Goal: Information Seeking & Learning: Learn about a topic

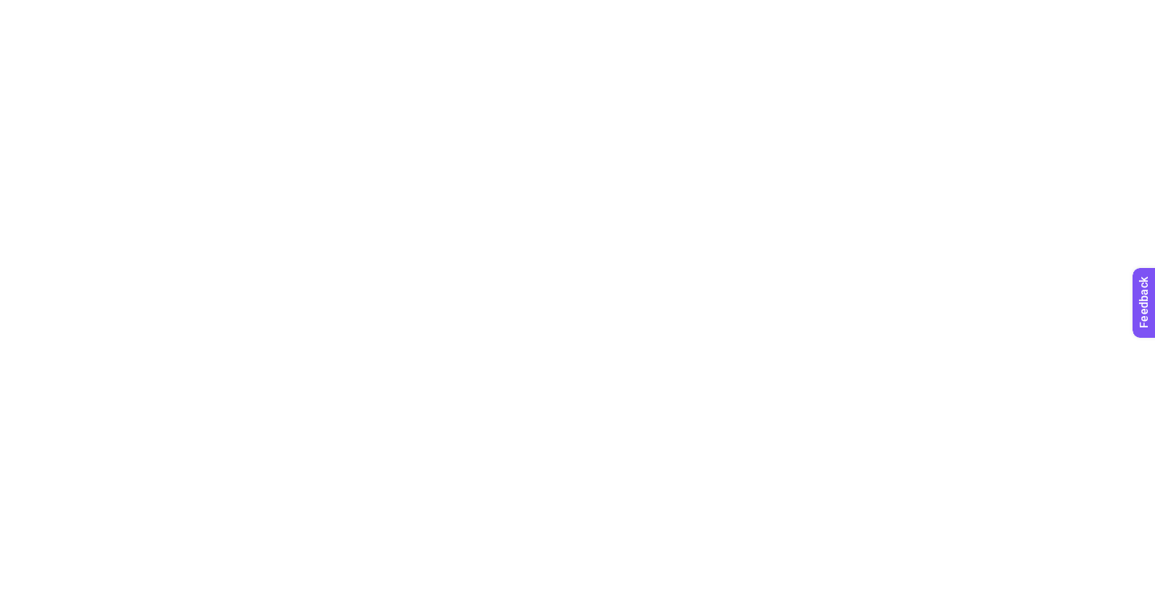
click at [985, 6] on html at bounding box center [577, 3] width 1155 height 6
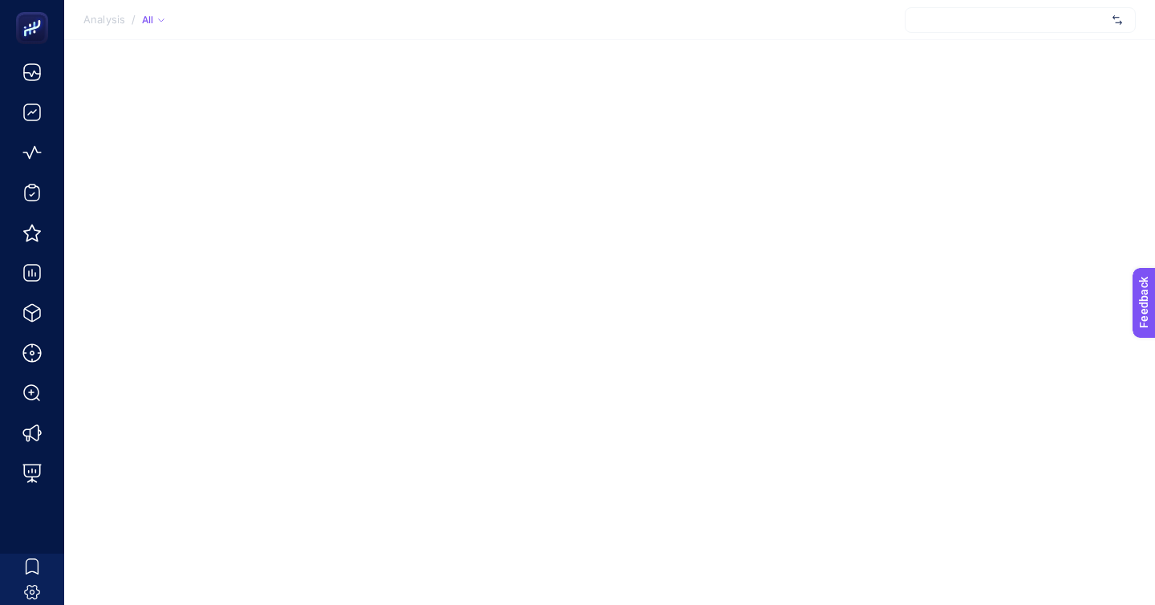
click at [994, 15] on div at bounding box center [1020, 20] width 231 height 26
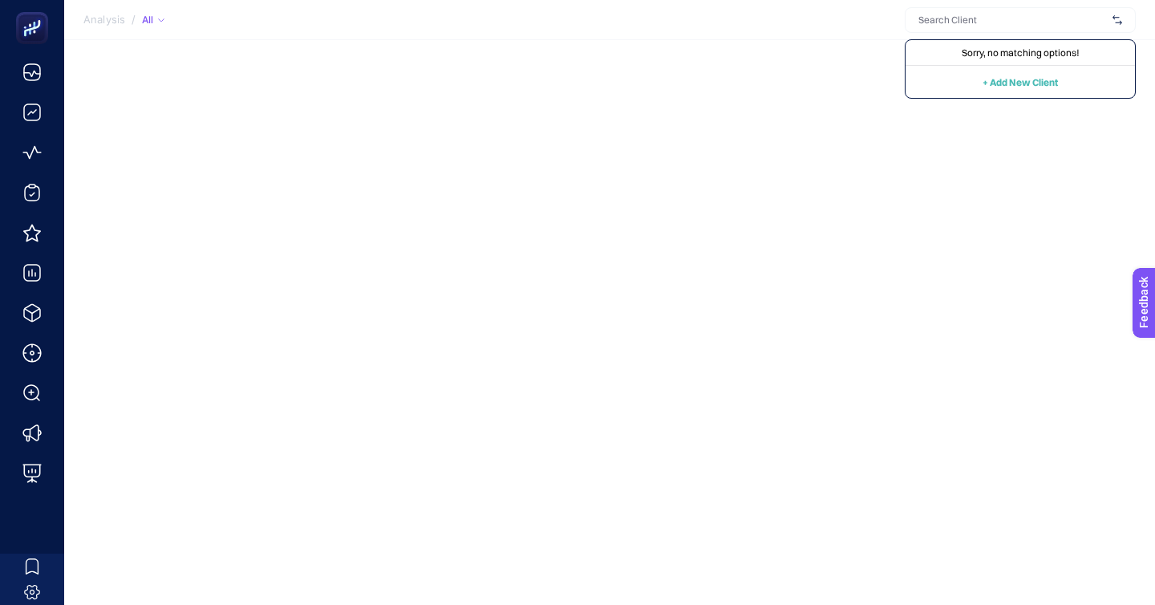
click at [838, 43] on div "Analysis / All Sorry, no matching options! + Add New Client" at bounding box center [577, 302] width 1155 height 605
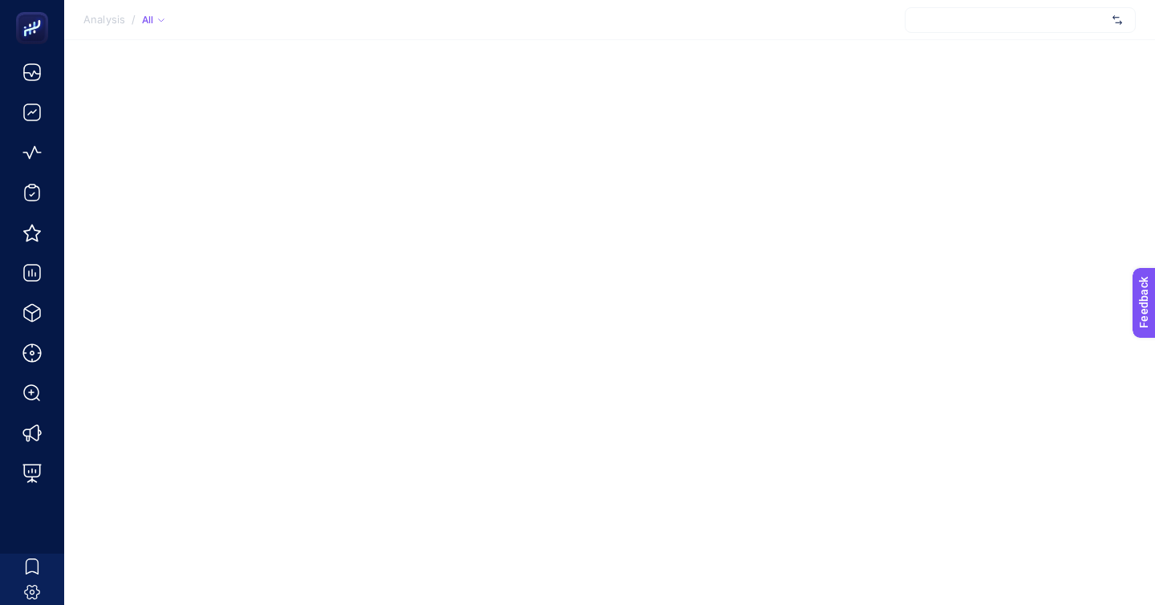
click at [948, 40] on div "Analysis / All" at bounding box center [577, 302] width 1155 height 605
click at [967, 39] on section "Analysis / All" at bounding box center [609, 20] width 1091 height 40
click at [981, 20] on span "Konyalı Saat" at bounding box center [1013, 20] width 188 height 13
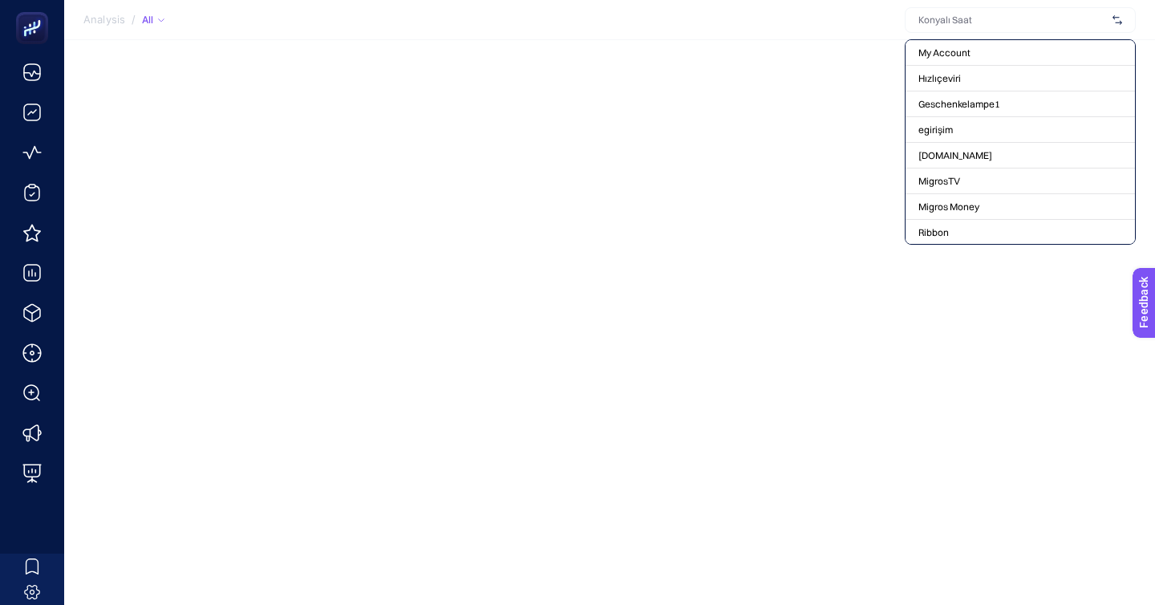
click at [862, 33] on section "Analysis / All My Account Hızlıçeviri Geschenkelampe1 egirişim ShiftDelete.Net …" at bounding box center [609, 20] width 1091 height 40
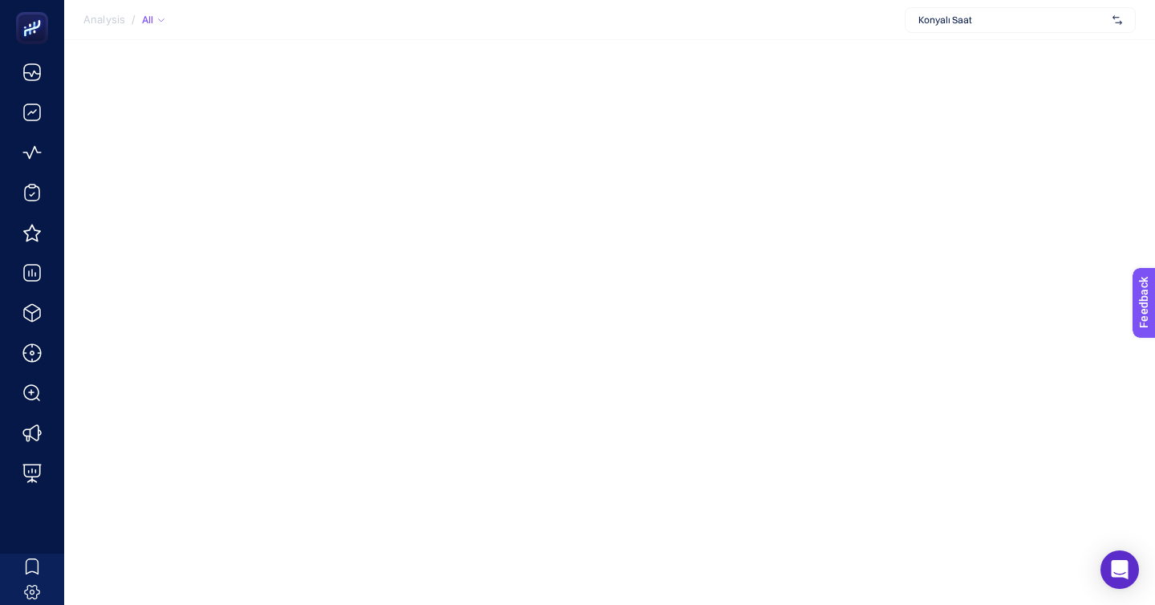
click at [963, 33] on section "Analysis / All Konyalı Saat" at bounding box center [609, 20] width 1091 height 40
click at [975, 19] on span "Konyalı Saat" at bounding box center [1013, 20] width 188 height 13
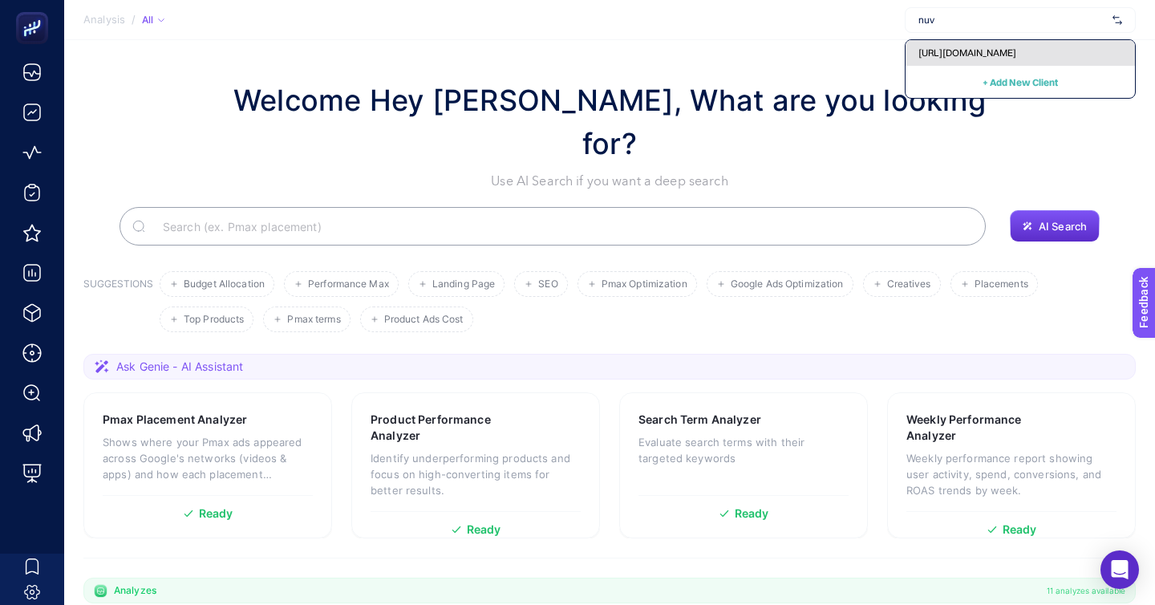
type input "nuv"
click at [963, 47] on span "https://nuvecore.com" at bounding box center [968, 53] width 98 height 13
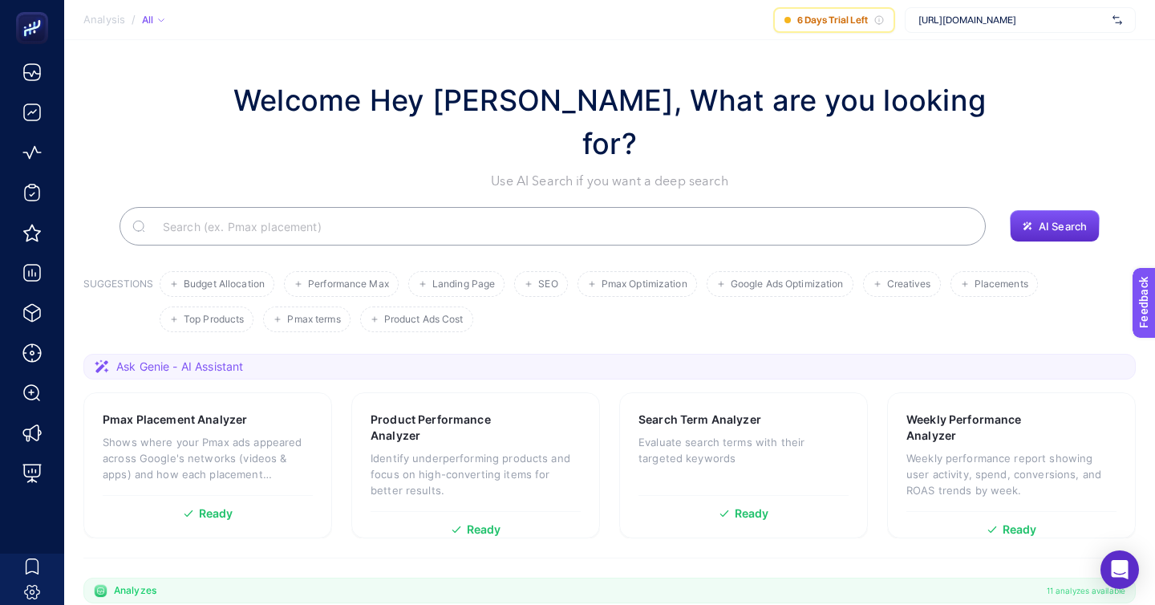
click at [1008, 19] on span "https://nuvecore.com" at bounding box center [1013, 20] width 188 height 13
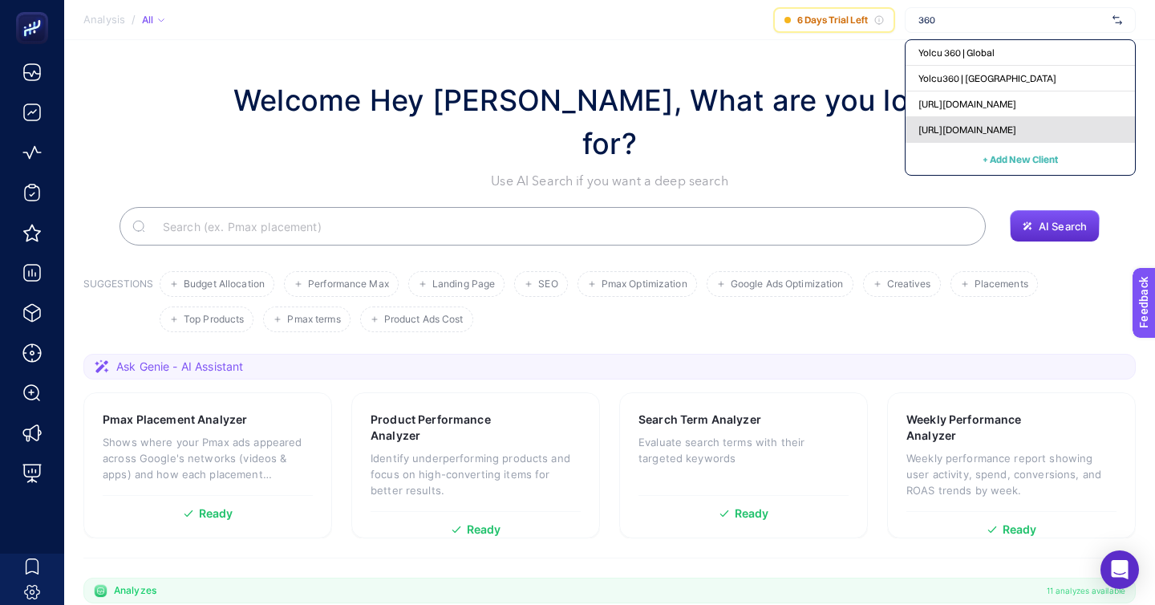
type input "360"
click at [1016, 124] on span "[URL][DOMAIN_NAME]" at bounding box center [968, 130] width 98 height 13
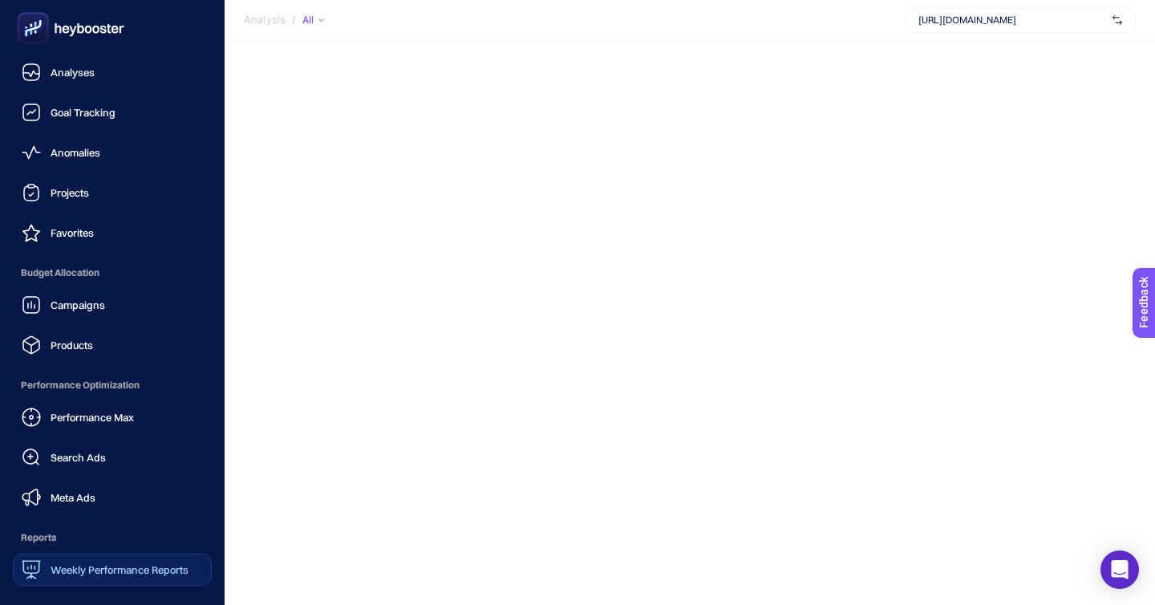
click at [99, 563] on span "Weekly Performance Reports" at bounding box center [120, 569] width 138 height 13
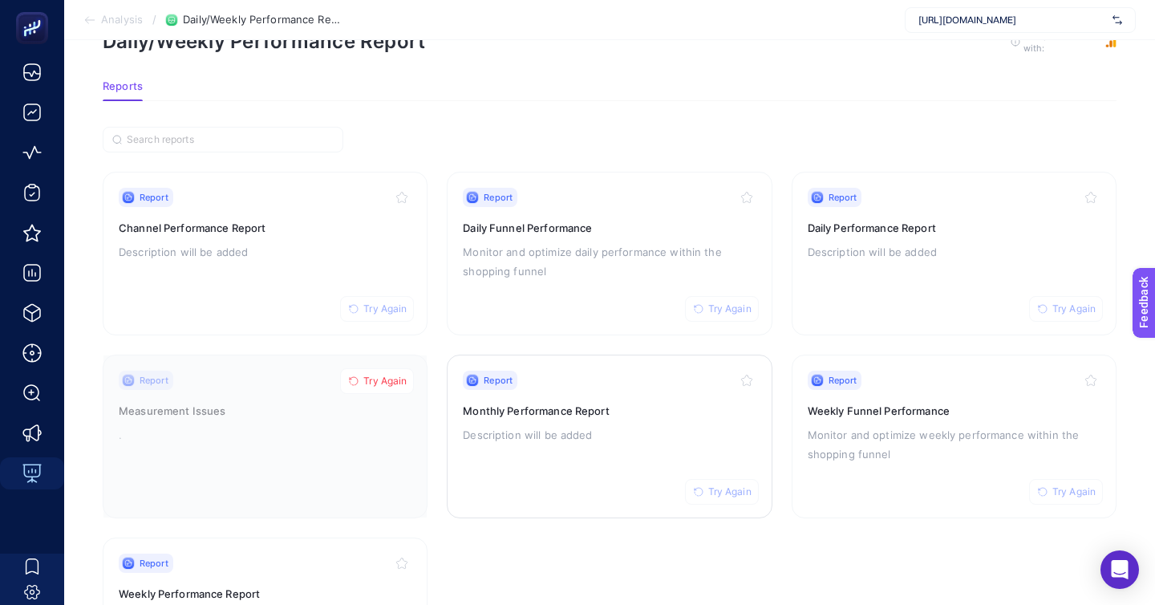
scroll to position [138, 0]
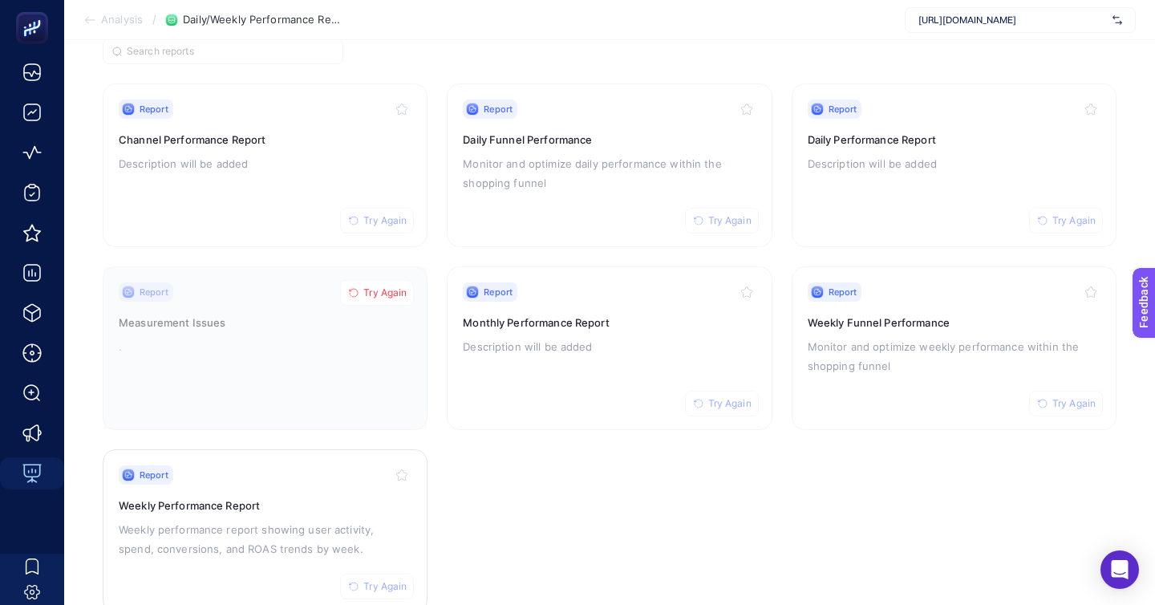
click at [396, 520] on p "Weekly performance report showing user activity, spend, conversions, and ROAS t…" at bounding box center [265, 539] width 293 height 39
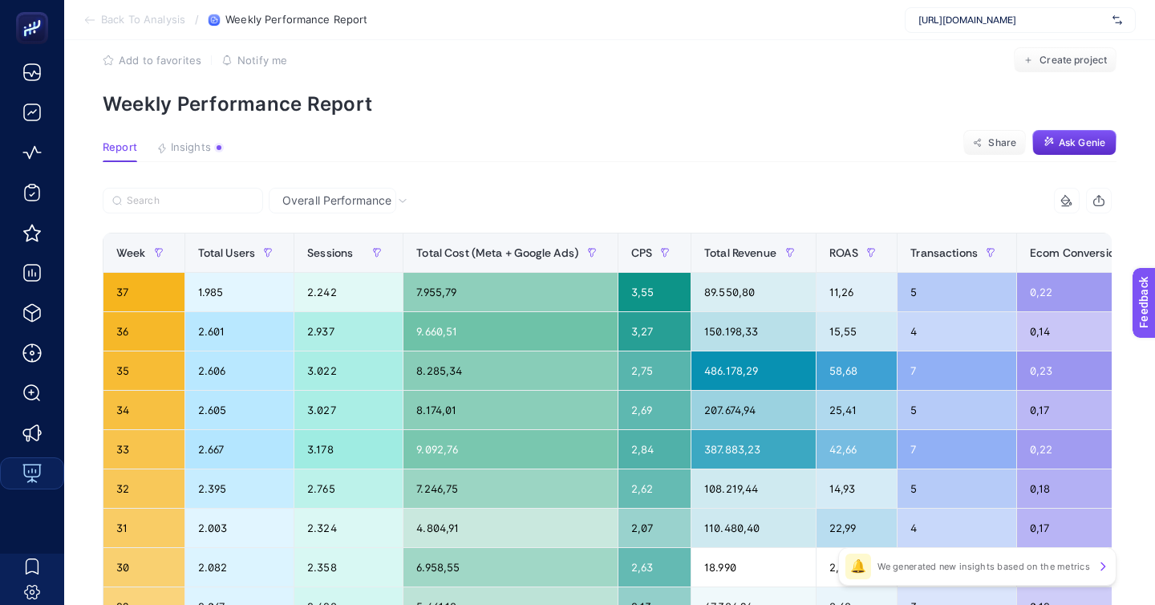
scroll to position [22, 0]
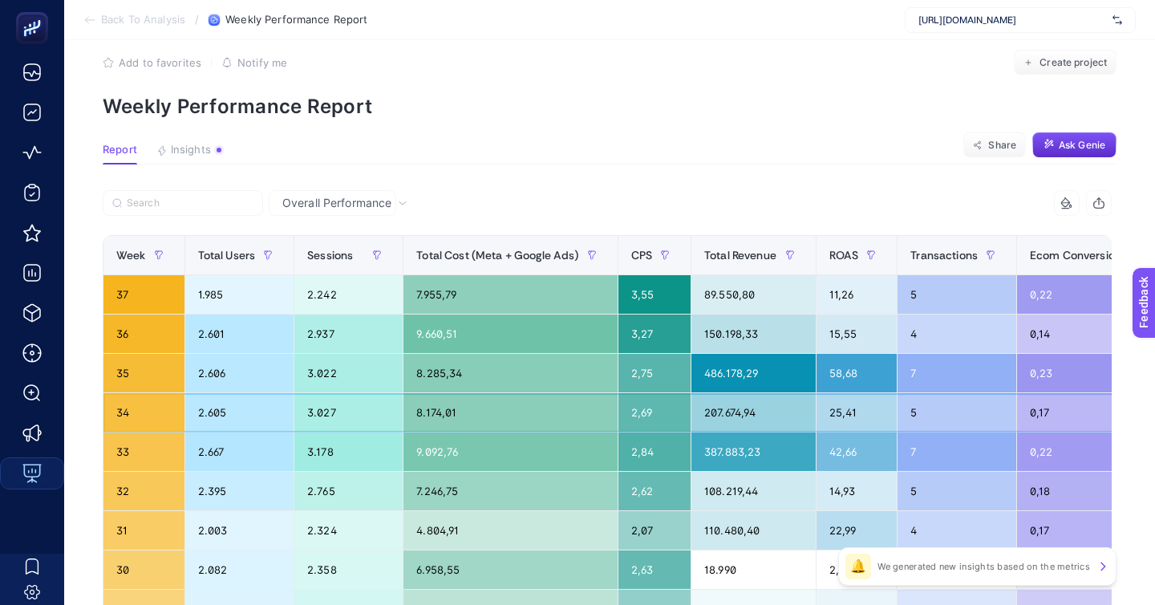
click at [898, 393] on div "5" at bounding box center [957, 412] width 119 height 39
click at [898, 354] on div "7" at bounding box center [957, 373] width 119 height 39
click at [898, 314] on div "4" at bounding box center [957, 333] width 119 height 39
click at [898, 275] on div "5" at bounding box center [957, 294] width 119 height 39
click at [898, 314] on div "4" at bounding box center [957, 333] width 119 height 39
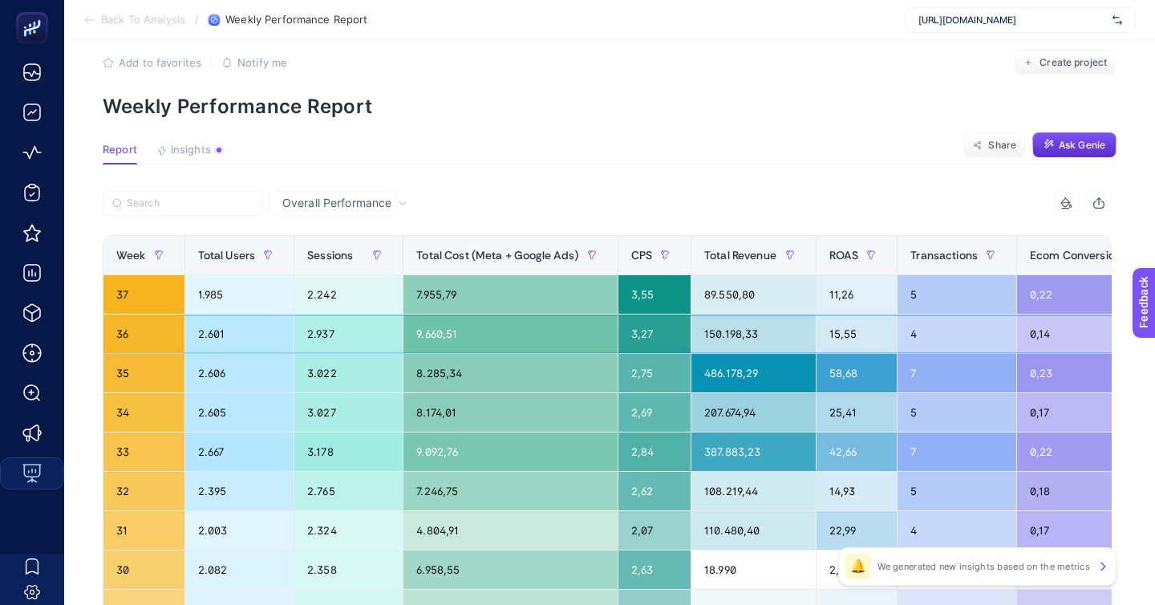
click at [911, 314] on div "4" at bounding box center [957, 333] width 119 height 39
click at [898, 275] on div "5" at bounding box center [957, 294] width 119 height 39
click at [898, 314] on div "4" at bounding box center [957, 333] width 119 height 39
click at [898, 354] on div "7" at bounding box center [957, 373] width 119 height 39
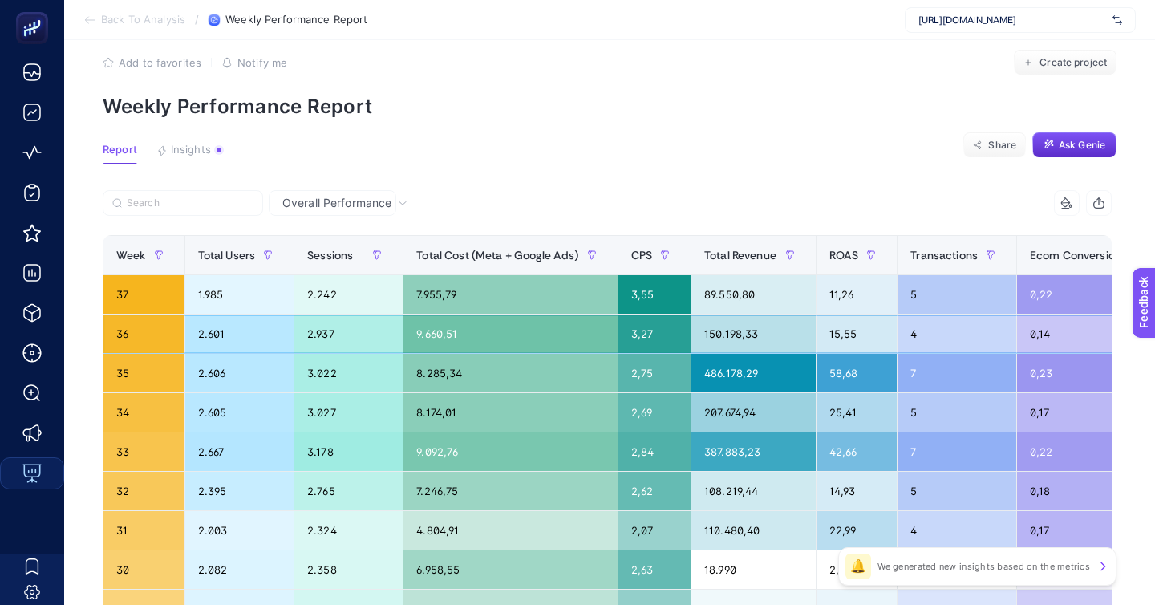
click at [898, 314] on div "4" at bounding box center [957, 333] width 119 height 39
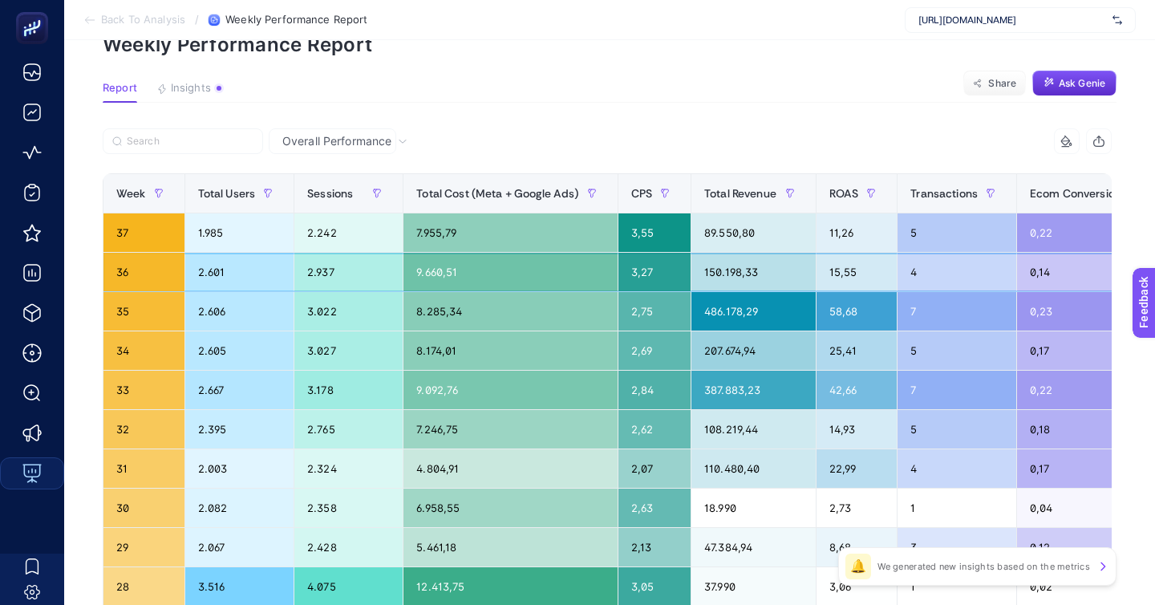
scroll to position [95, 0]
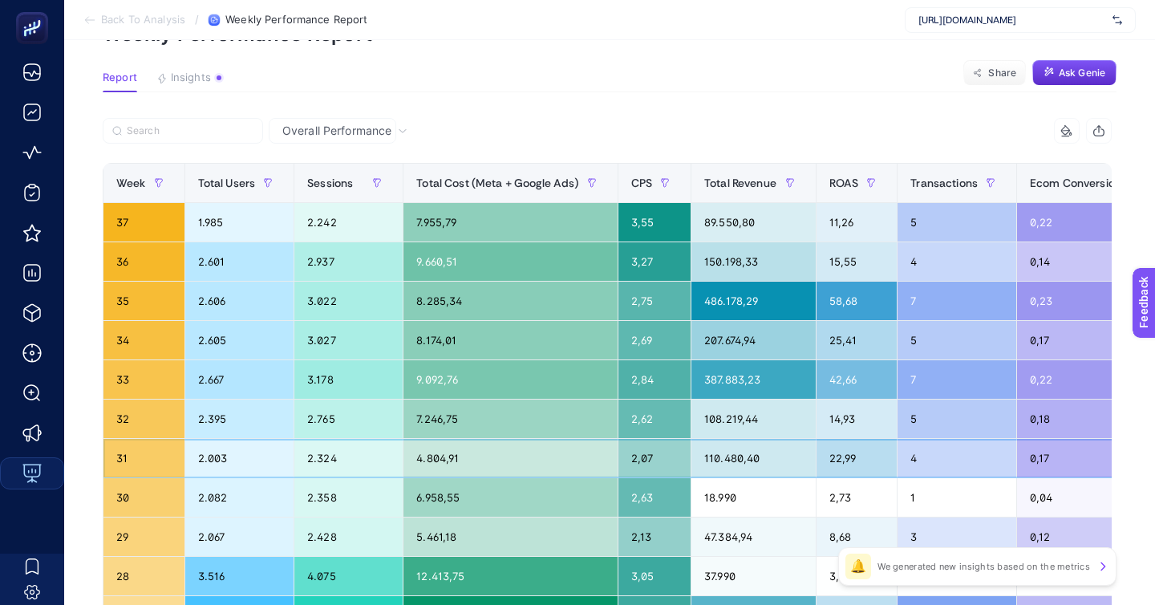
click at [898, 439] on div "4" at bounding box center [957, 458] width 119 height 39
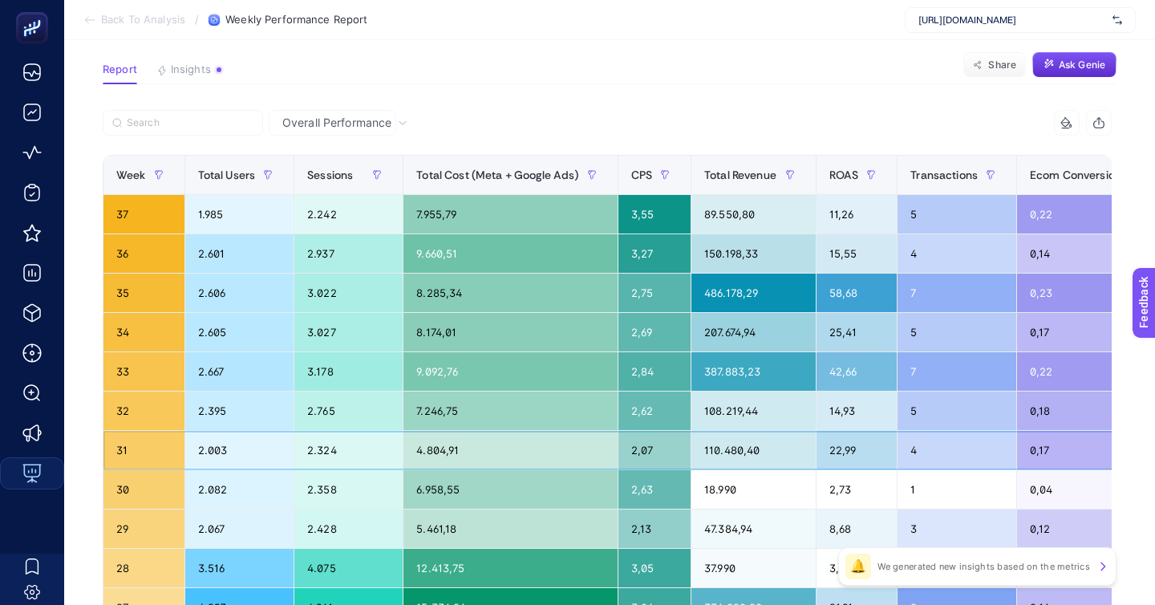
scroll to position [96, 0]
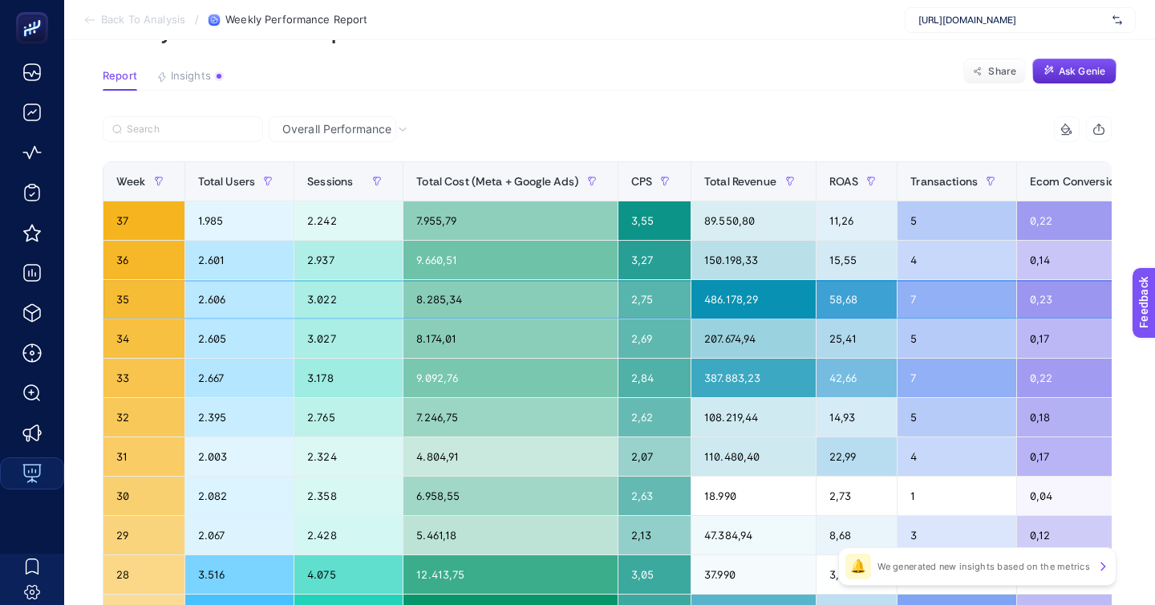
click at [898, 280] on div "7" at bounding box center [957, 299] width 119 height 39
click at [818, 201] on div "11,26" at bounding box center [857, 220] width 81 height 39
click at [817, 280] on div "58,68" at bounding box center [857, 299] width 81 height 39
click at [898, 241] on div "4" at bounding box center [957, 260] width 119 height 39
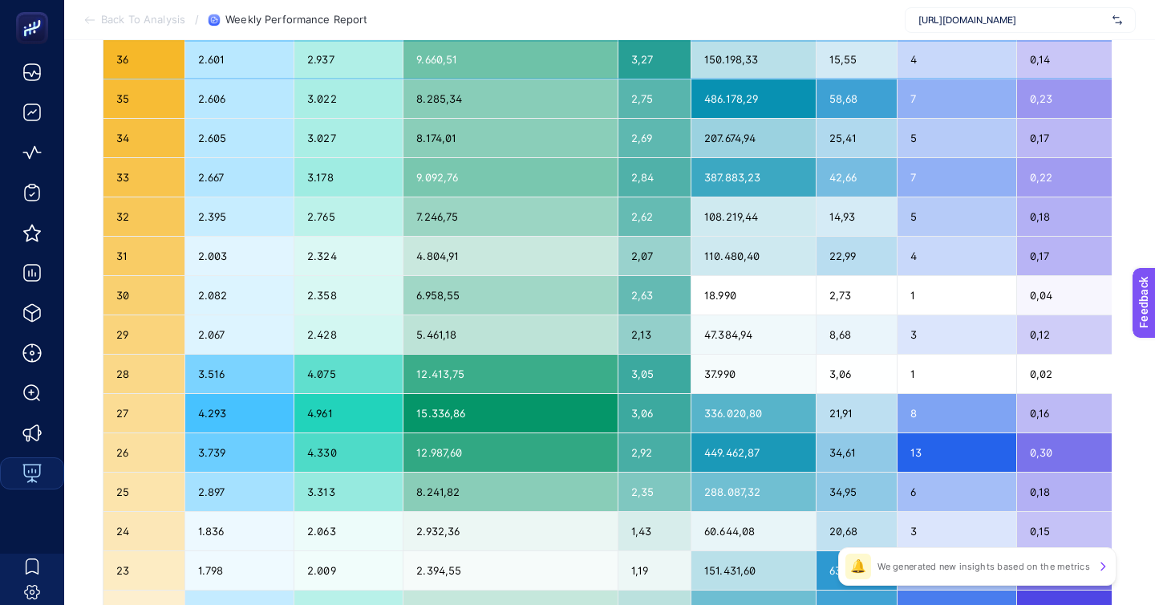
scroll to position [118, 0]
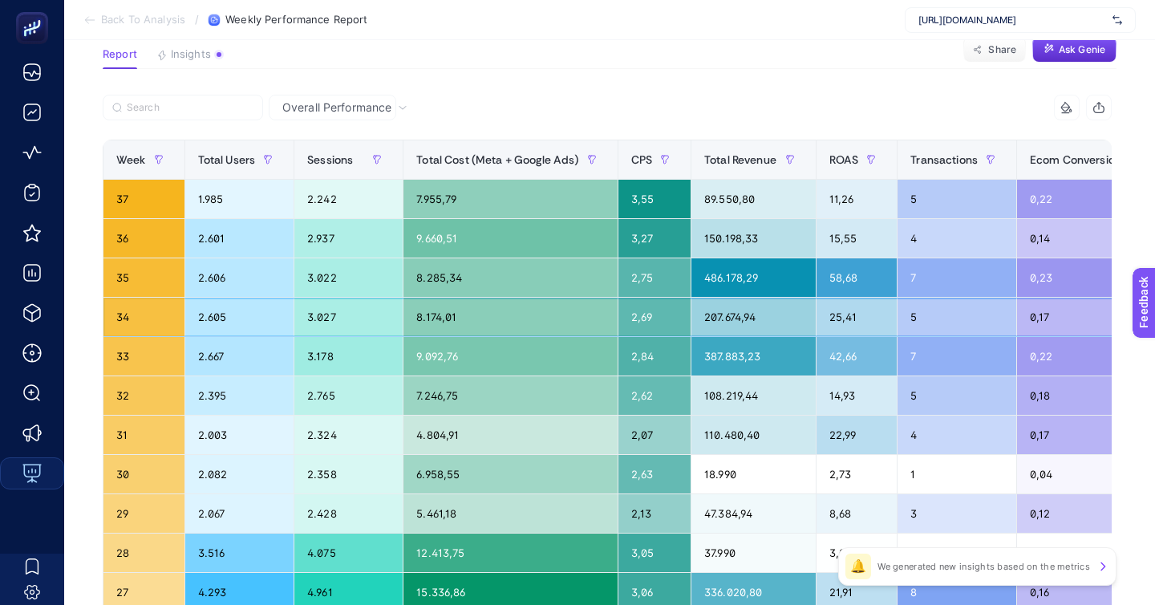
click at [898, 298] on div "5" at bounding box center [957, 317] width 119 height 39
click at [898, 258] on div "7" at bounding box center [957, 277] width 119 height 39
click at [462, 258] on div "8.285,34" at bounding box center [510, 277] width 213 height 39
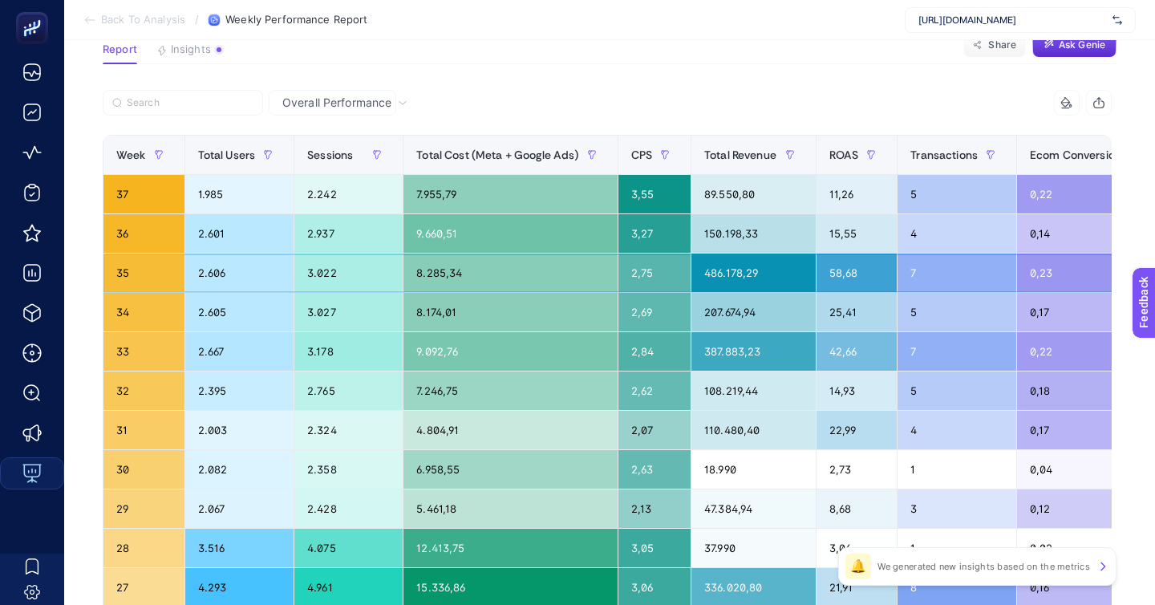
scroll to position [124, 0]
click at [817, 253] on div "58,68" at bounding box center [857, 272] width 81 height 39
click at [132, 253] on div "35" at bounding box center [143, 272] width 81 height 39
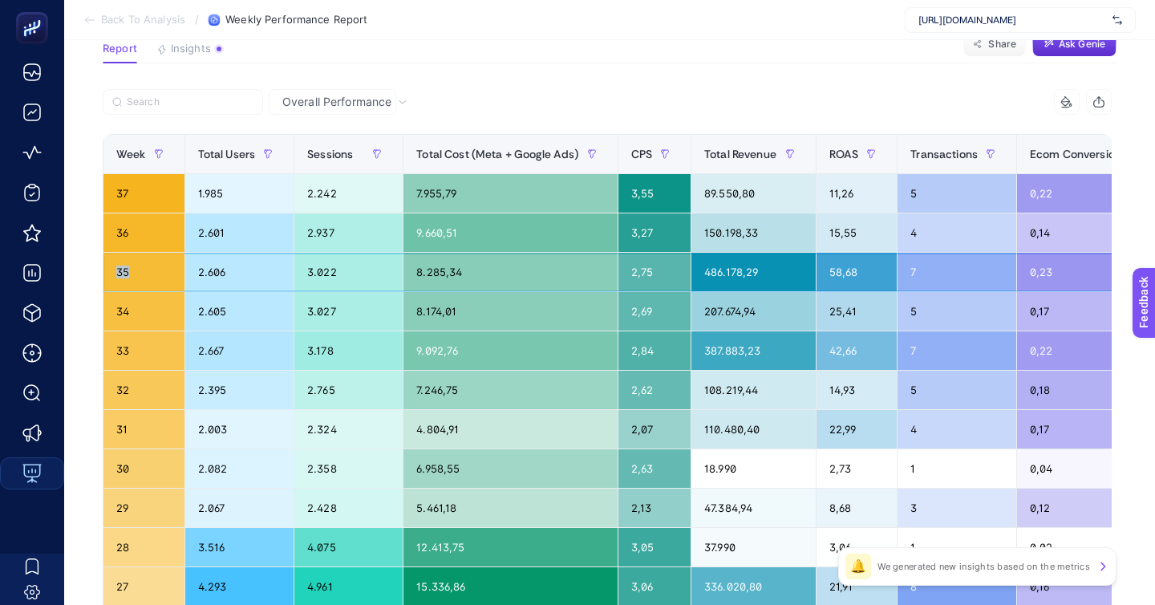
click at [128, 253] on div "35" at bounding box center [143, 272] width 81 height 39
click at [122, 174] on div "37" at bounding box center [143, 193] width 81 height 39
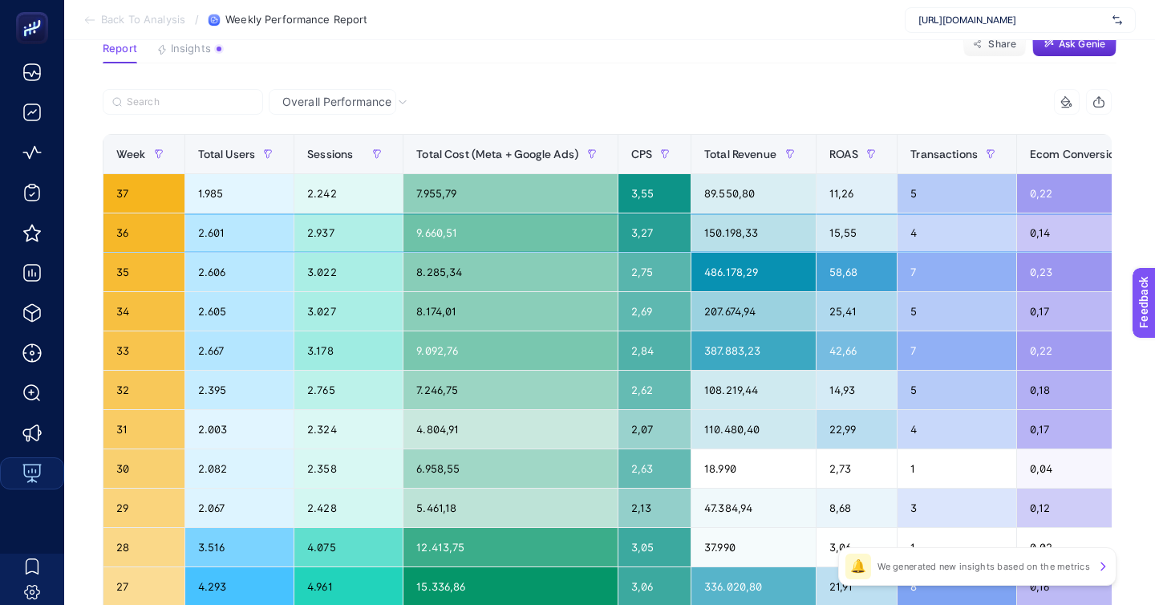
click at [125, 213] on div "36" at bounding box center [143, 232] width 81 height 39
click at [127, 253] on div "35" at bounding box center [143, 272] width 81 height 39
click at [817, 253] on div "58,68" at bounding box center [857, 272] width 81 height 39
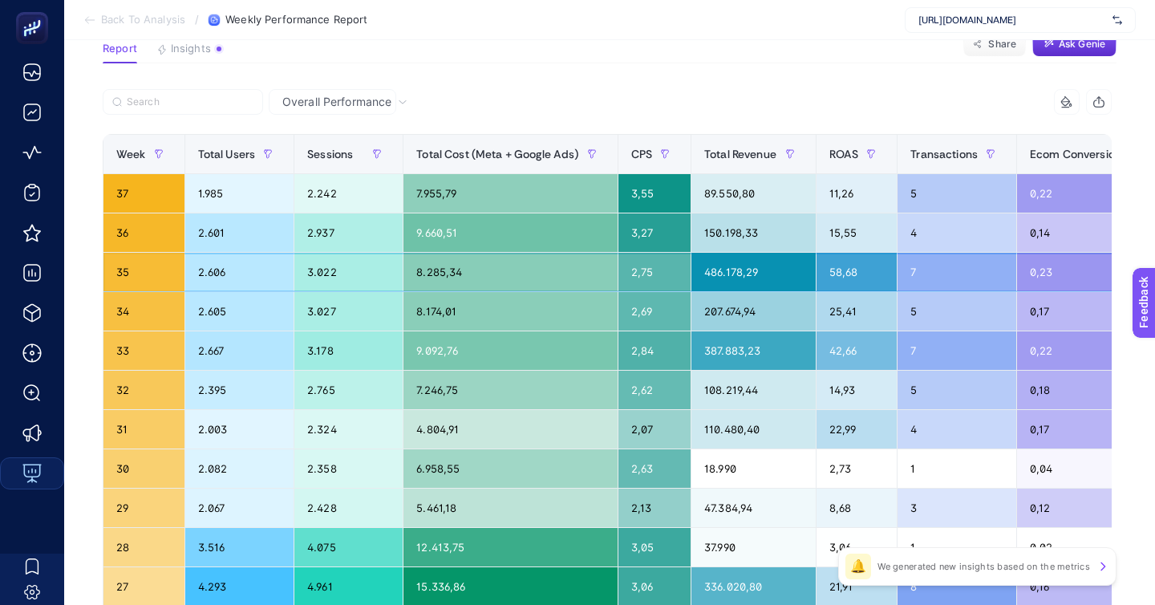
click at [817, 253] on div "58,68" at bounding box center [857, 272] width 81 height 39
click at [817, 331] on div "42,66" at bounding box center [857, 350] width 81 height 39
drag, startPoint x: 675, startPoint y: 279, endPoint x: 677, endPoint y: 254, distance: 25.7
click at [677, 255] on tbody "37 1.985 2.242 7.955,79 3,55 89.550,80 11,26 5 0,22 0 0 36 2.601 2.937 9.660,51…" at bounding box center [780, 567] width 1355 height 786
click at [155, 331] on div "33" at bounding box center [143, 350] width 81 height 39
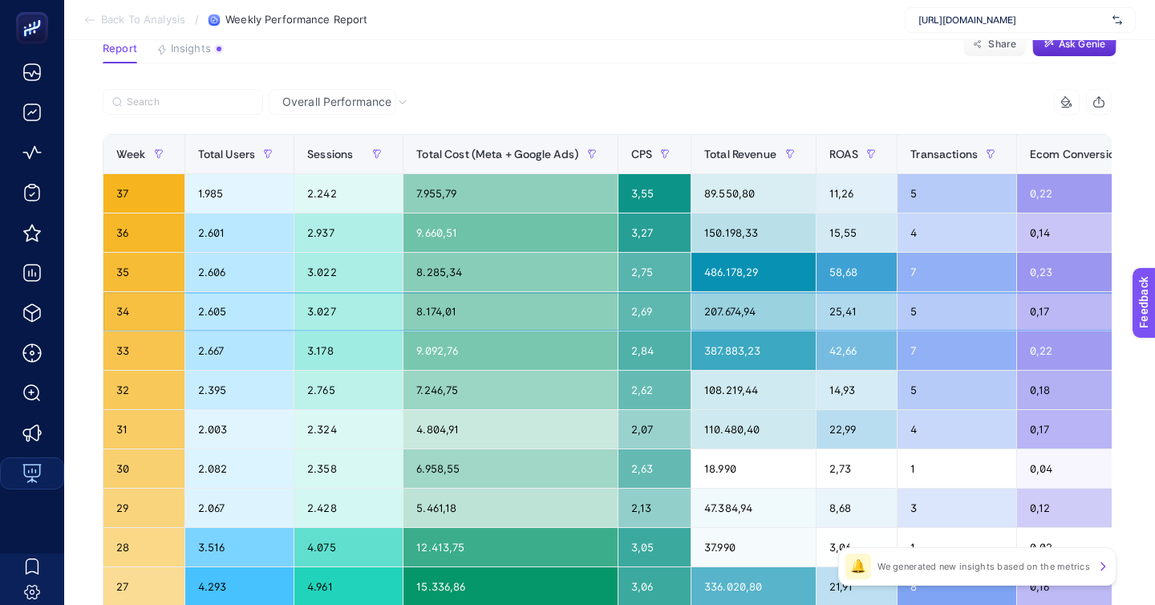
click at [294, 292] on div "3.027" at bounding box center [348, 311] width 108 height 39
click at [817, 292] on div "25,41" at bounding box center [857, 311] width 81 height 39
drag, startPoint x: 854, startPoint y: 254, endPoint x: 757, endPoint y: 252, distance: 97.1
click at [757, 292] on tr "34 2.605 3.027 8.174,01 2,69 207.674,94 25,41 5 0,17 0 0" at bounding box center [780, 311] width 1355 height 39
click at [817, 292] on div "25,41" at bounding box center [857, 311] width 81 height 39
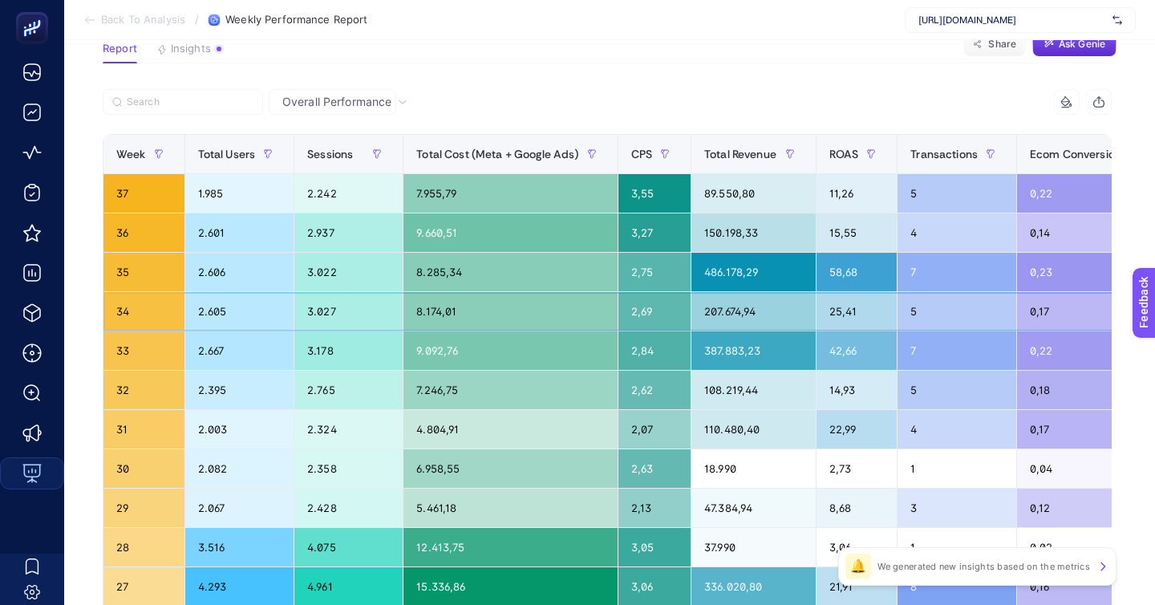
click at [817, 292] on div "25,41" at bounding box center [857, 311] width 81 height 39
click at [817, 253] on div "58,68" at bounding box center [857, 272] width 81 height 39
click at [817, 292] on div "25,41" at bounding box center [857, 311] width 81 height 39
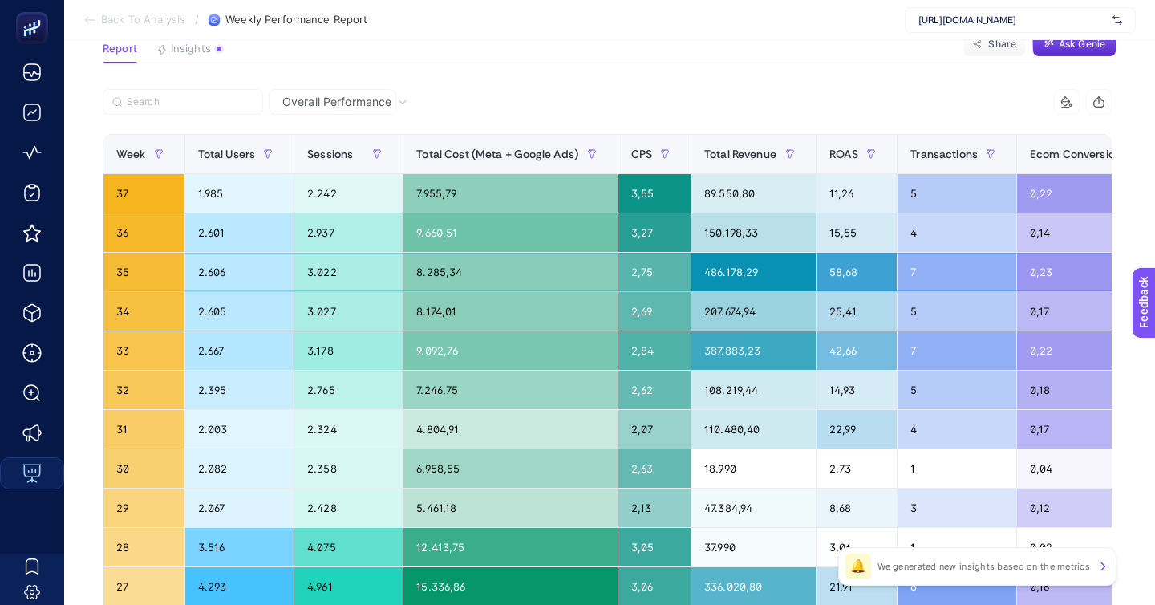
click at [817, 253] on div "58,68" at bounding box center [857, 272] width 81 height 39
click at [817, 292] on div "25,41" at bounding box center [857, 311] width 81 height 39
drag, startPoint x: 777, startPoint y: 249, endPoint x: 757, endPoint y: 227, distance: 30.1
click at [752, 228] on tbody "37 1.985 2.242 7.955,79 3,55 89.550,80 11,26 5 0,22 0 0 36 2.601 2.937 9.660,51…" at bounding box center [780, 567] width 1355 height 786
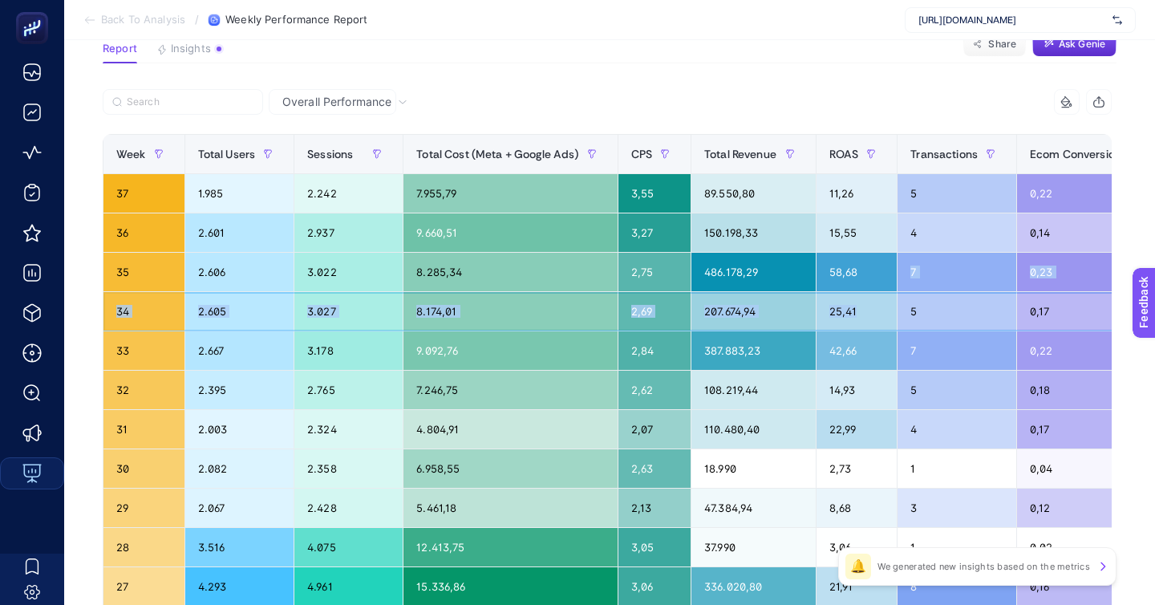
click at [817, 292] on div "25,41" at bounding box center [857, 311] width 81 height 39
click at [817, 331] on div "42,66" at bounding box center [857, 350] width 81 height 39
drag, startPoint x: 783, startPoint y: 237, endPoint x: 768, endPoint y: 237, distance: 15.2
click at [817, 292] on div "25,41" at bounding box center [857, 311] width 81 height 39
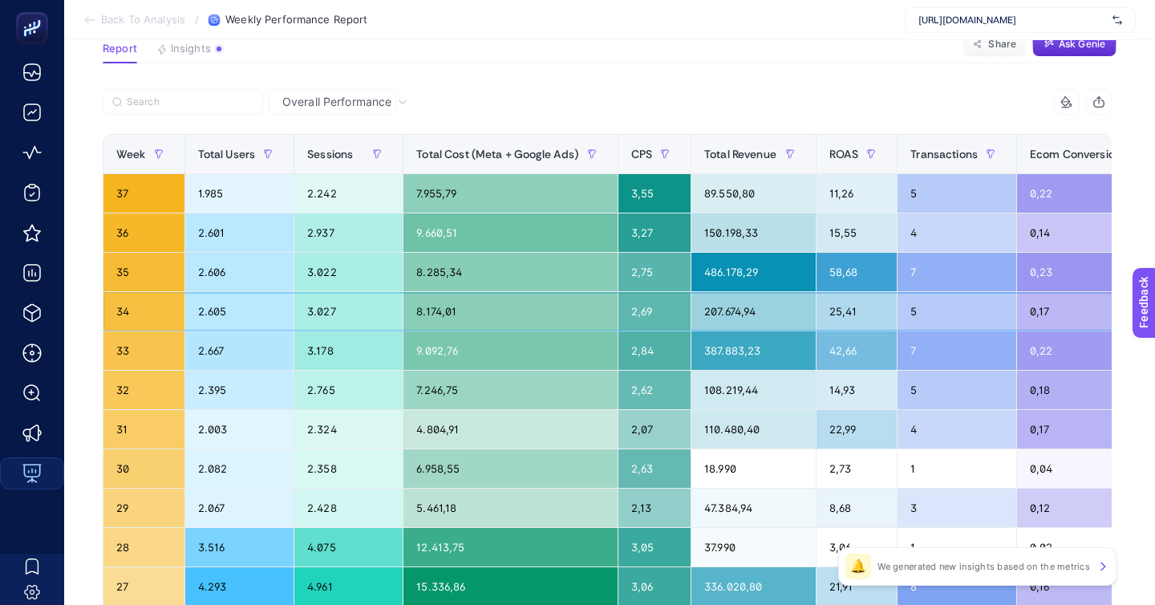
click at [817, 292] on div "25,41" at bounding box center [857, 311] width 81 height 39
click at [817, 331] on div "42,66" at bounding box center [857, 350] width 81 height 39
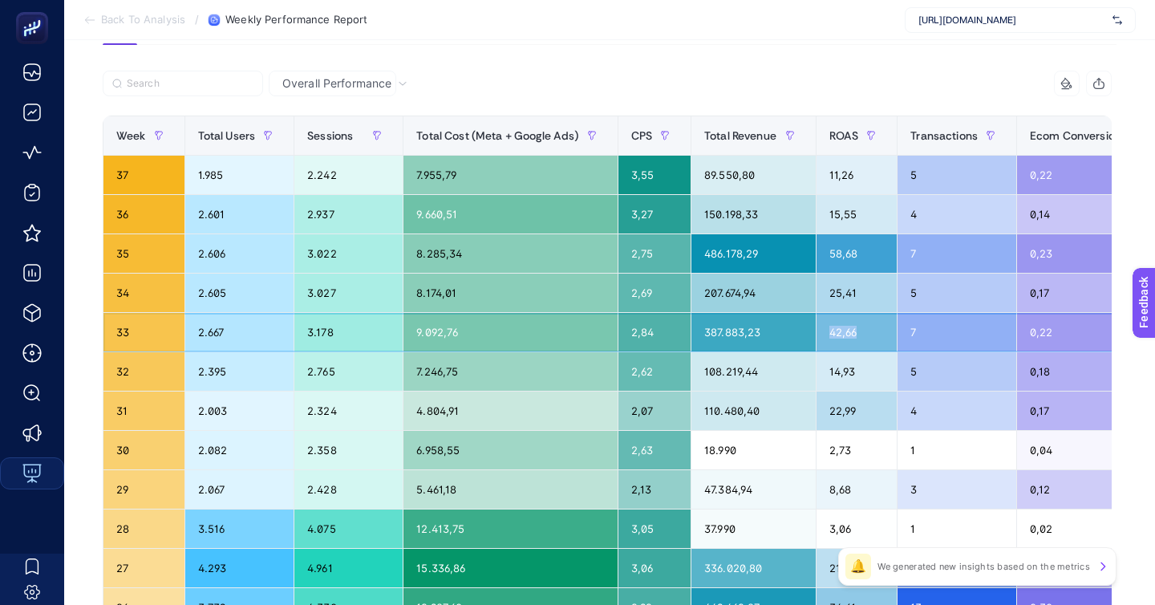
scroll to position [148, 0]
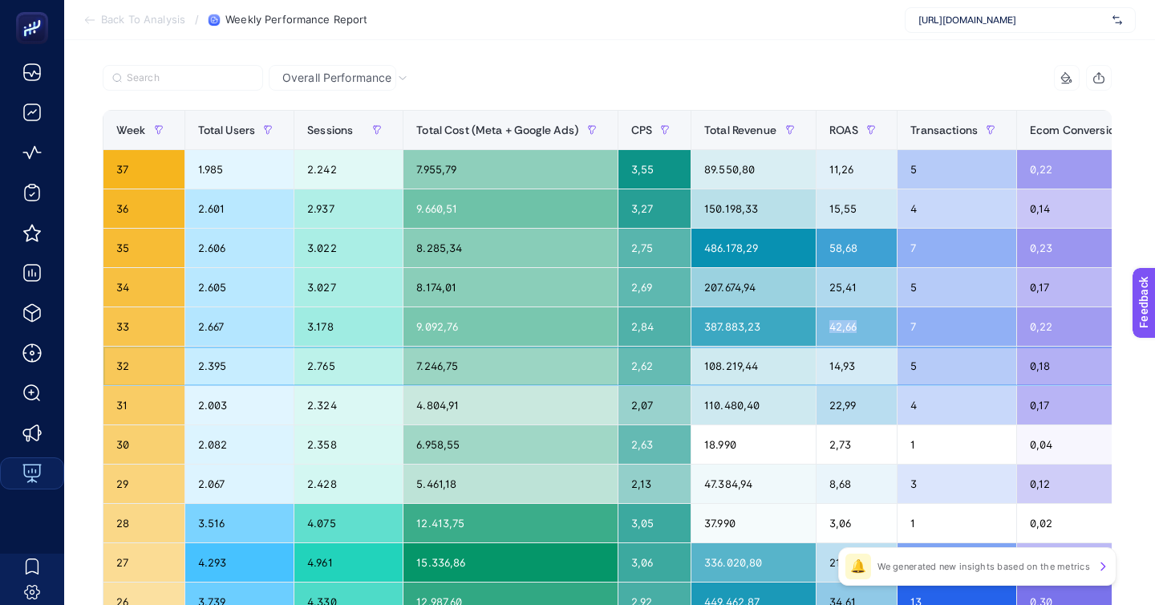
click at [817, 347] on div "14,93" at bounding box center [857, 366] width 81 height 39
click at [817, 307] on div "42,66" at bounding box center [857, 326] width 81 height 39
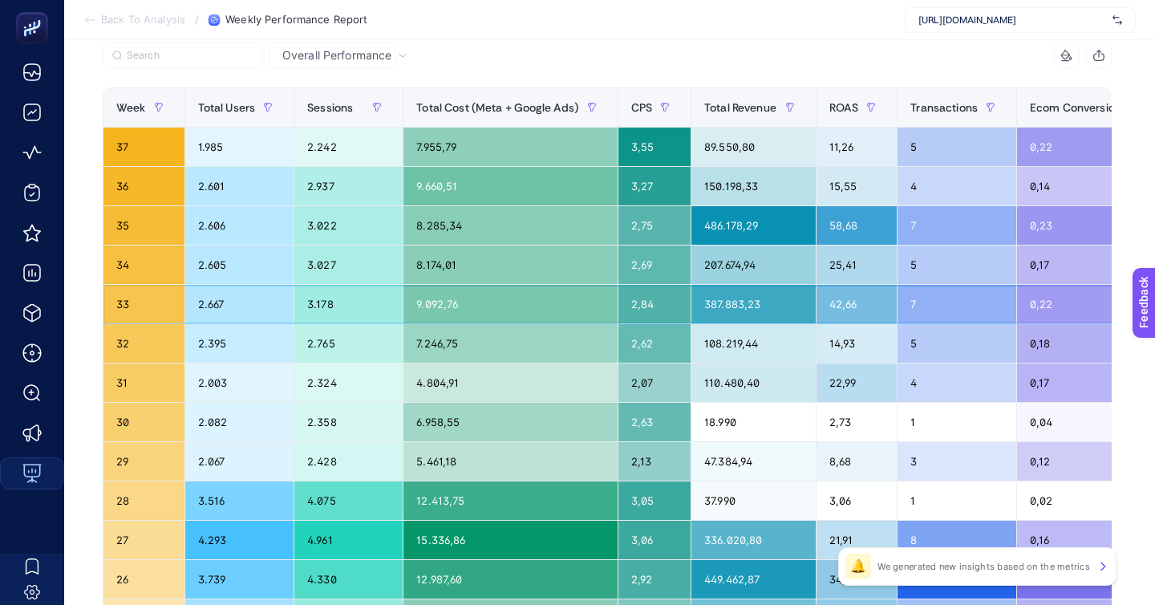
scroll to position [169, 0]
click at [817, 286] on div "42,66" at bounding box center [857, 305] width 81 height 39
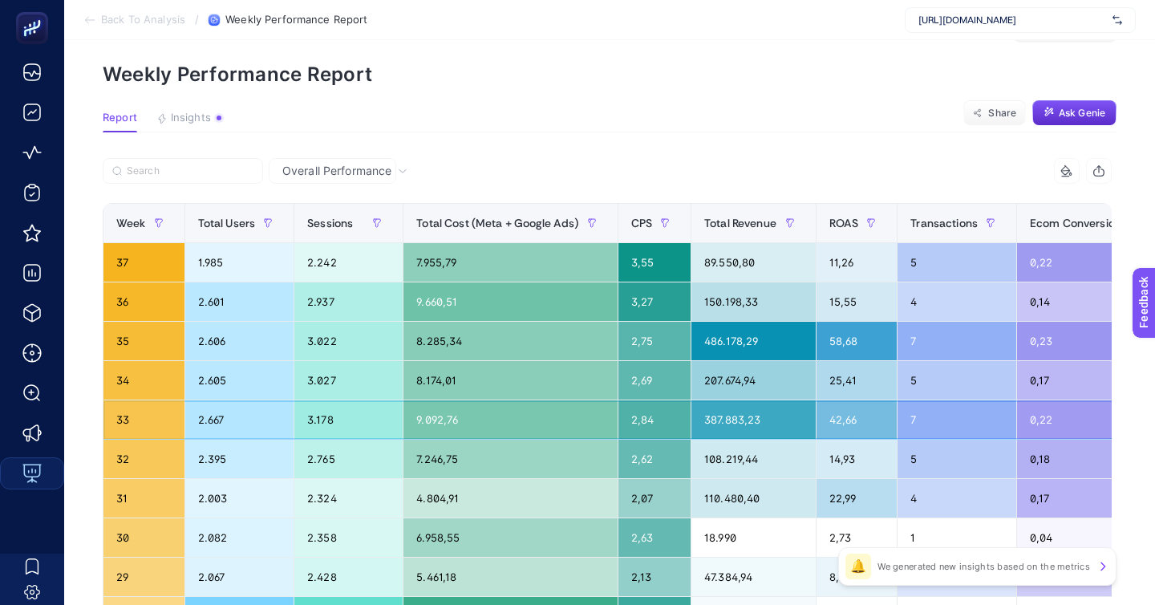
scroll to position [36, 0]
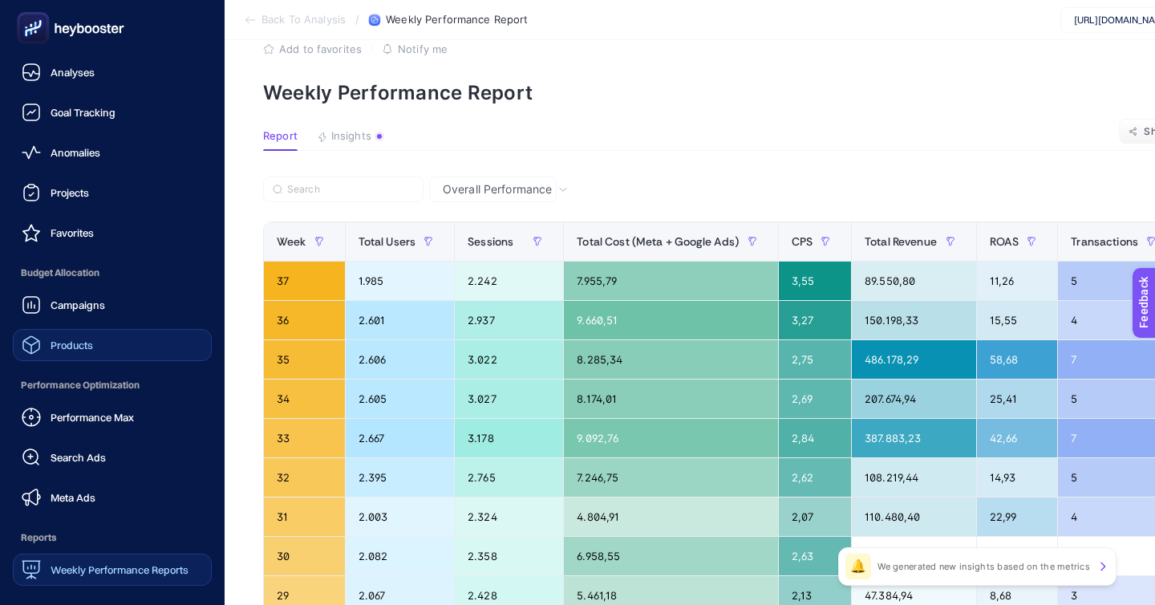
click at [112, 329] on link "Products" at bounding box center [112, 345] width 199 height 32
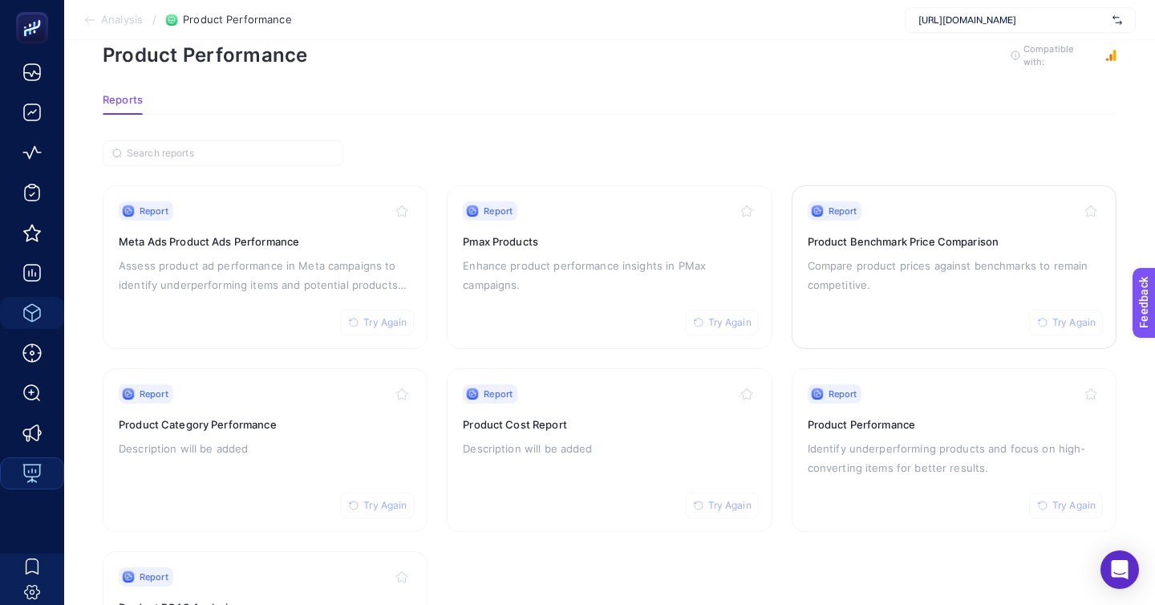
click at [987, 201] on div "Report Try Again" at bounding box center [954, 210] width 293 height 19
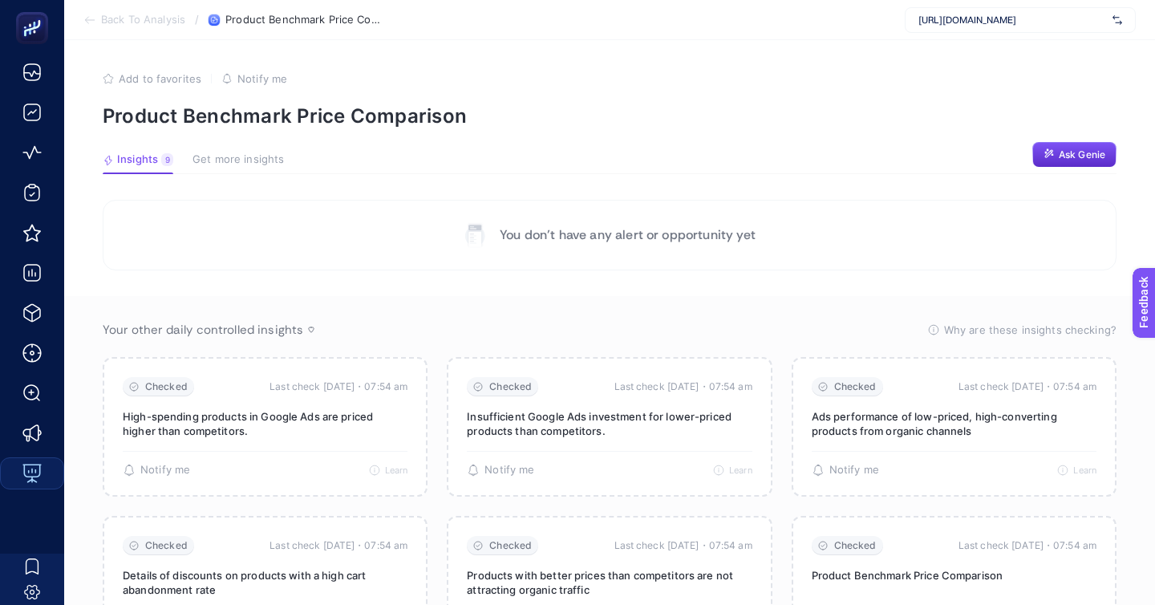
click at [1007, 22] on span "[URL][DOMAIN_NAME]" at bounding box center [1013, 20] width 188 height 13
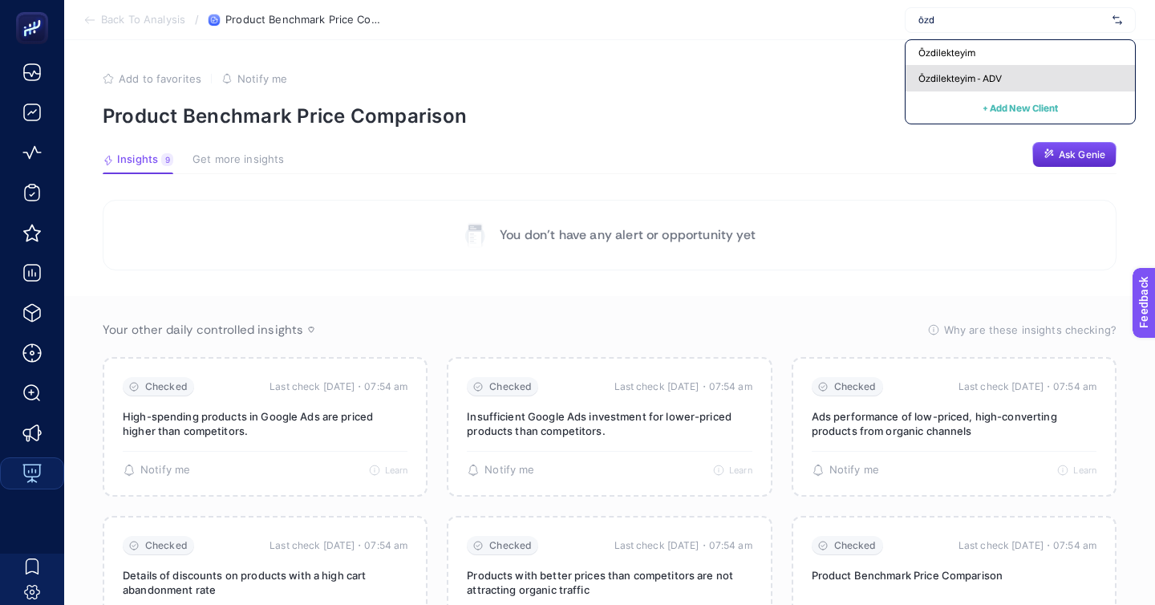
type input "özd"
click at [1002, 72] on span "Özdilekteyim - ADV" at bounding box center [960, 78] width 83 height 13
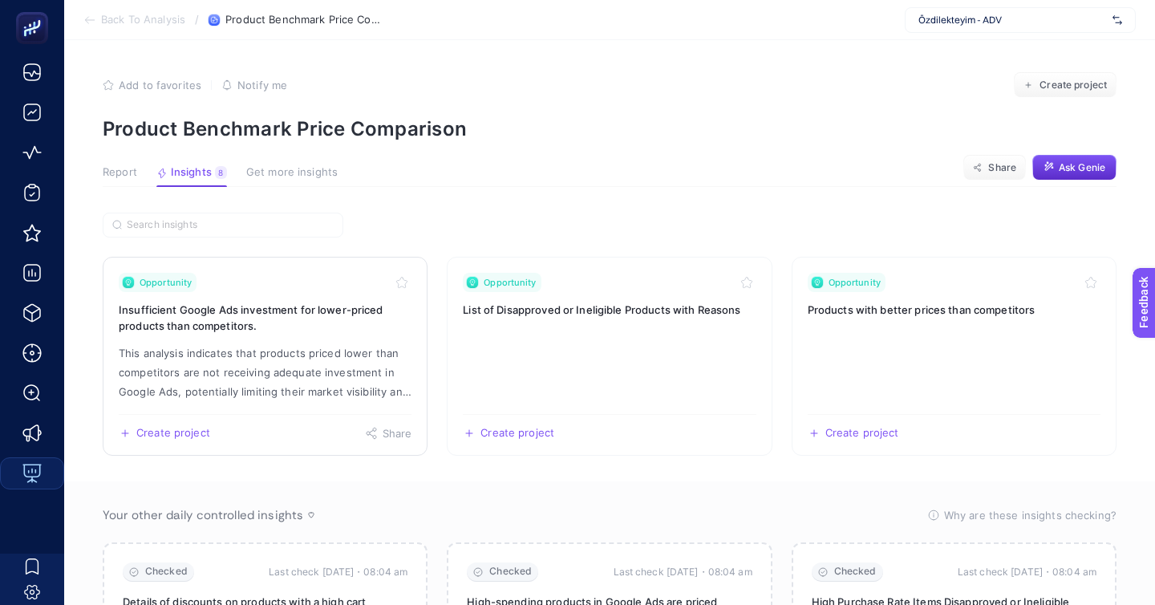
click at [313, 290] on link "Opportunity Insufficient Google Ads investment for lower-priced products than c…" at bounding box center [265, 356] width 325 height 199
